Goal: Transaction & Acquisition: Purchase product/service

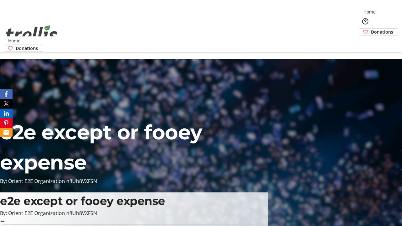
click at [371, 29] on span "Donations" at bounding box center [382, 32] width 22 height 7
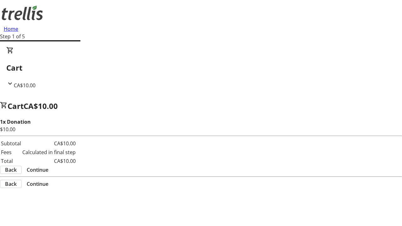
select select "CA"
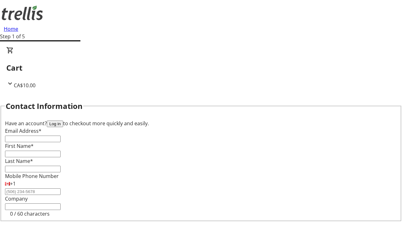
click at [63, 121] on button "Log in" at bounding box center [55, 124] width 16 height 7
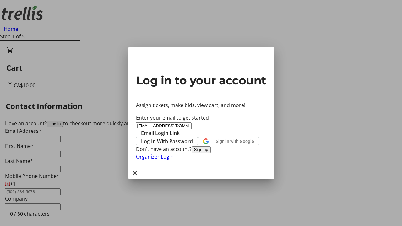
type input "[EMAIL_ADDRESS][DOMAIN_NAME]"
click at [180, 130] on span "Email Login Link" at bounding box center [160, 134] width 39 height 8
